Goal: Navigation & Orientation: Find specific page/section

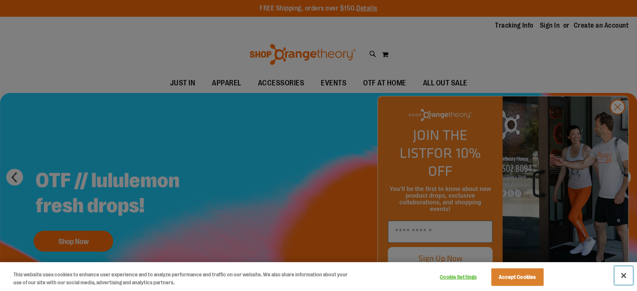
click at [626, 277] on button "Close" at bounding box center [623, 275] width 18 height 18
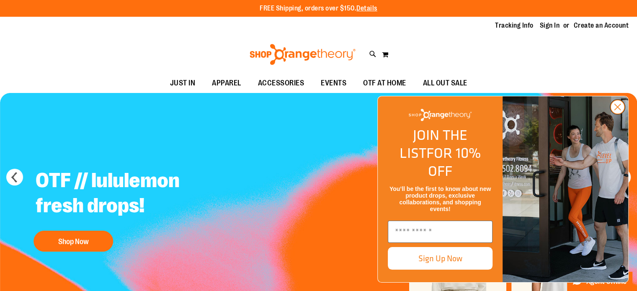
click at [618, 110] on icon "Close dialog" at bounding box center [618, 107] width 6 height 6
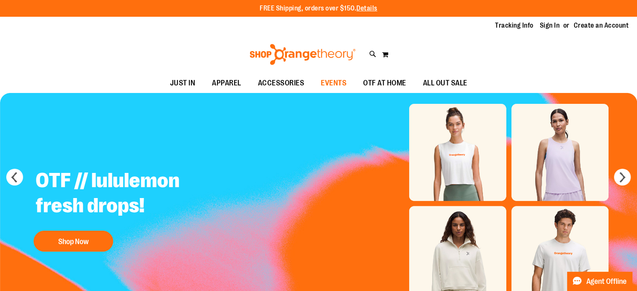
click at [334, 80] on span "EVENTS" at bounding box center [334, 83] width 26 height 19
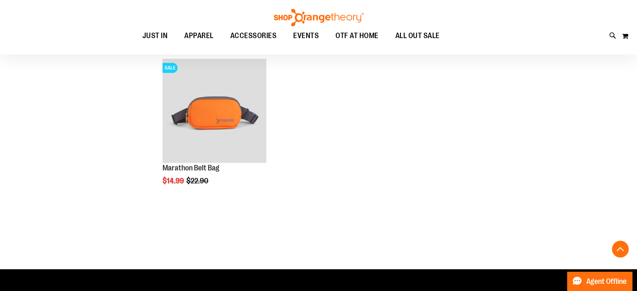
scroll to position [434, 0]
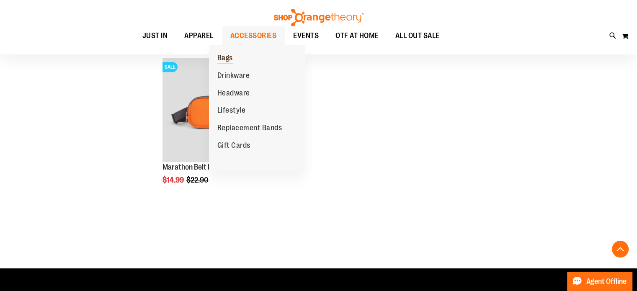
click at [235, 57] on link "Bags" at bounding box center [225, 58] width 32 height 18
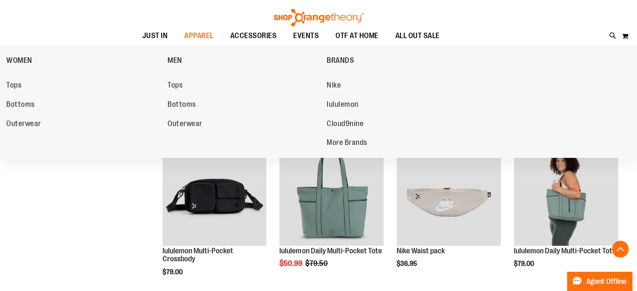
scroll to position [182, 0]
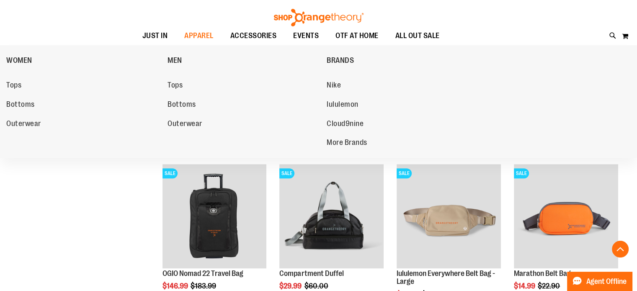
scroll to position [465, 0]
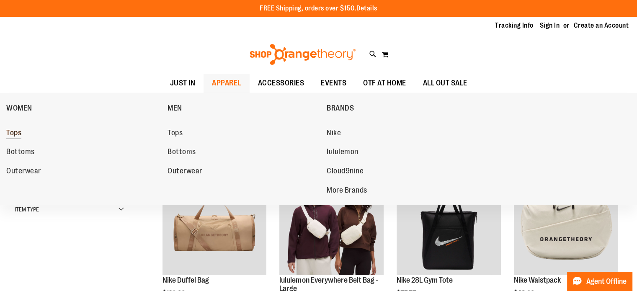
click at [21, 134] on link "Tops" at bounding box center [82, 133] width 153 height 15
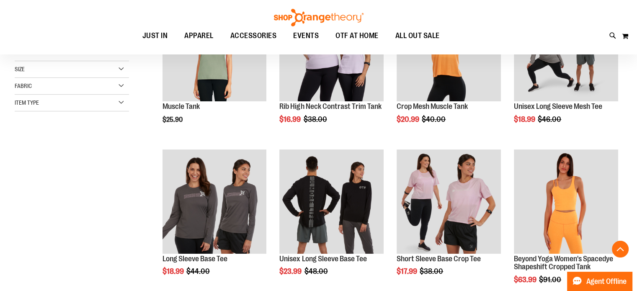
scroll to position [174, 0]
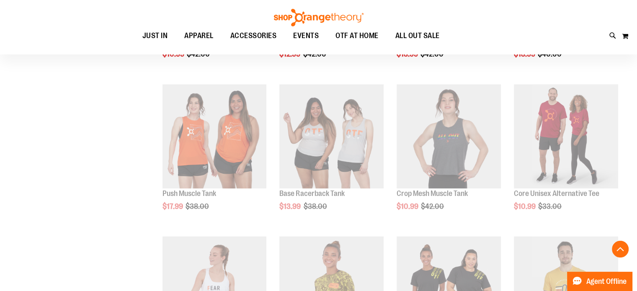
scroll to position [999, 0]
